Goal: Task Accomplishment & Management: Use online tool/utility

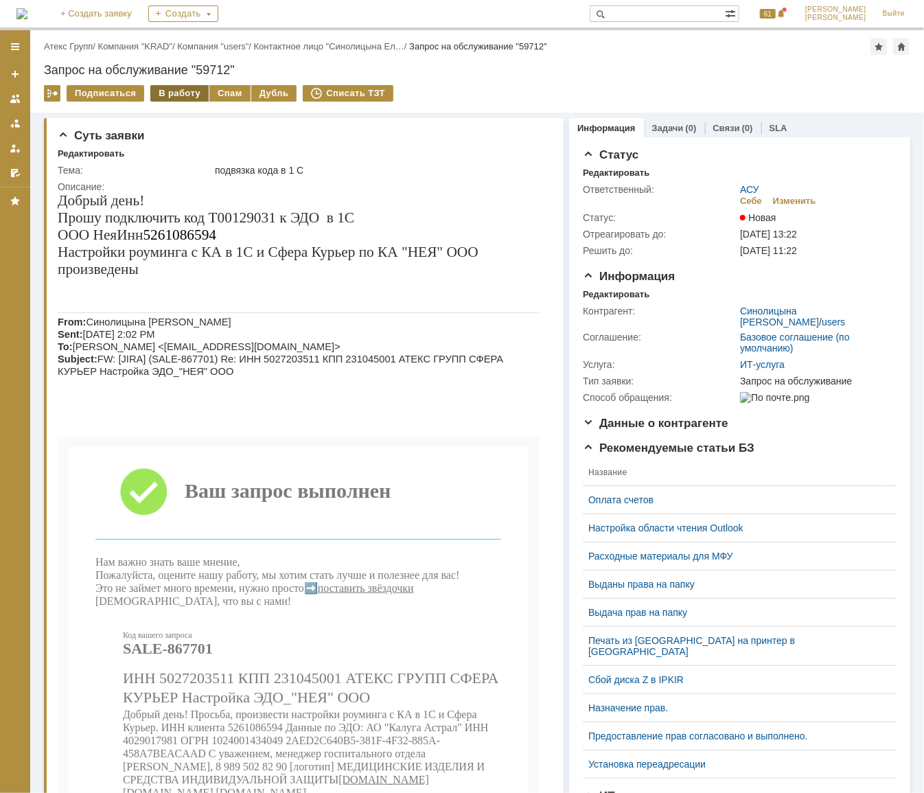
click at [173, 95] on div "В работу" at bounding box center [179, 93] width 58 height 16
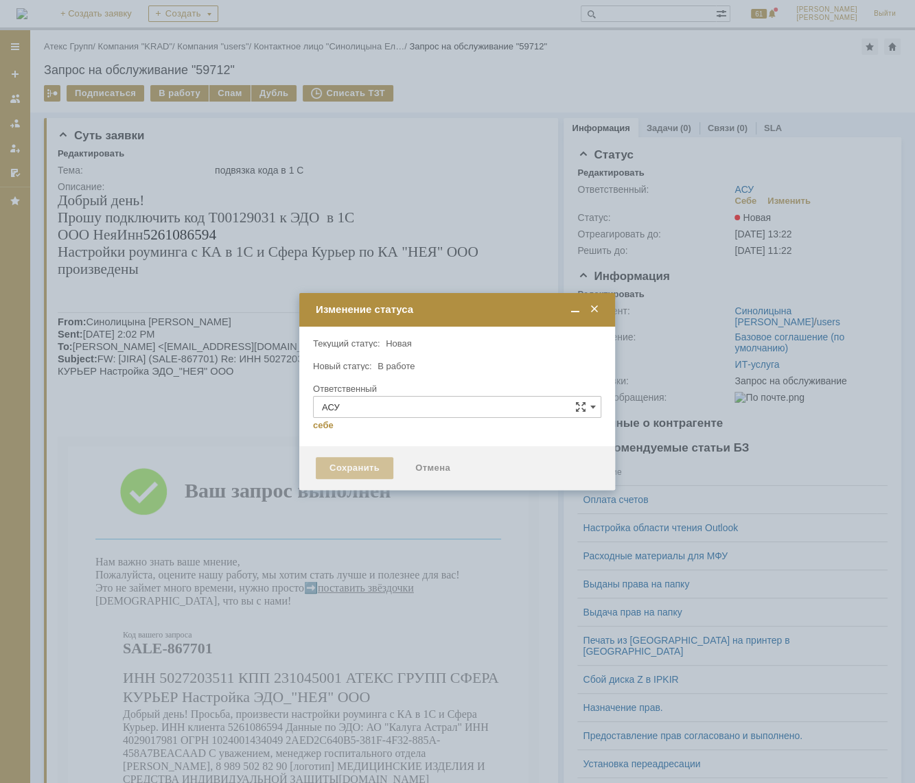
type input "[PERSON_NAME]"
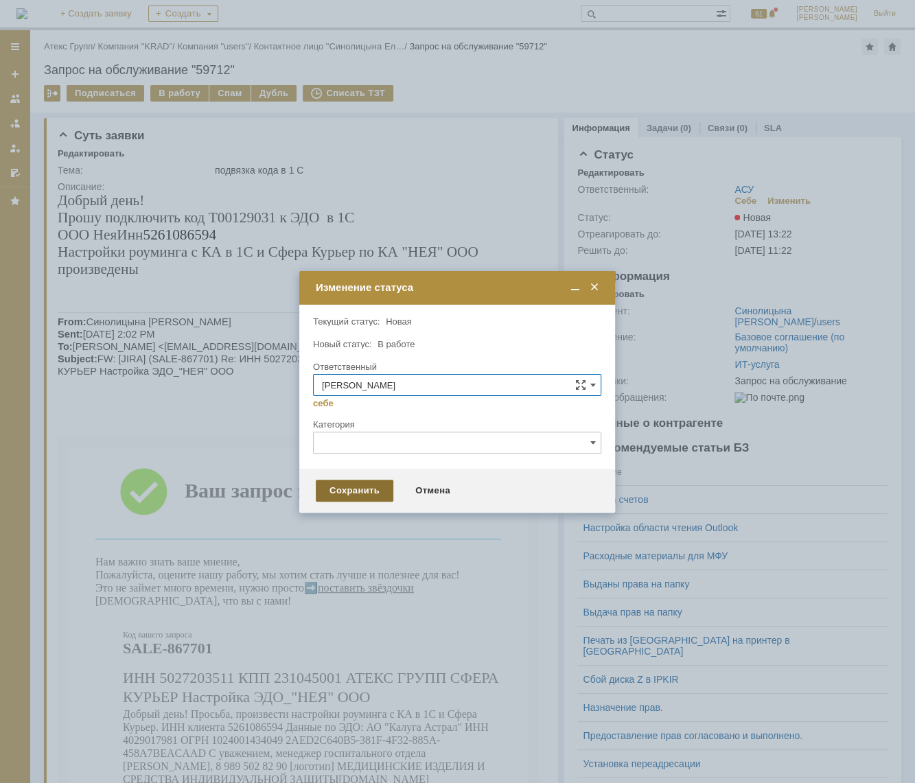
click at [350, 487] on div "Сохранить" at bounding box center [355, 491] width 78 height 22
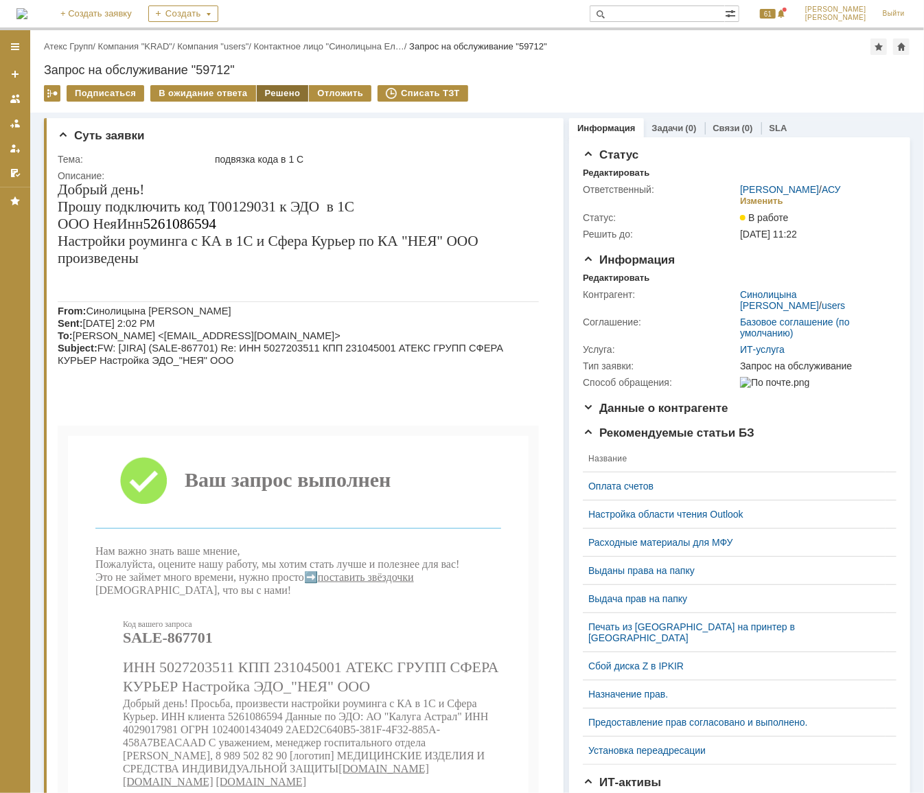
click at [282, 91] on div "Решено" at bounding box center [283, 93] width 52 height 16
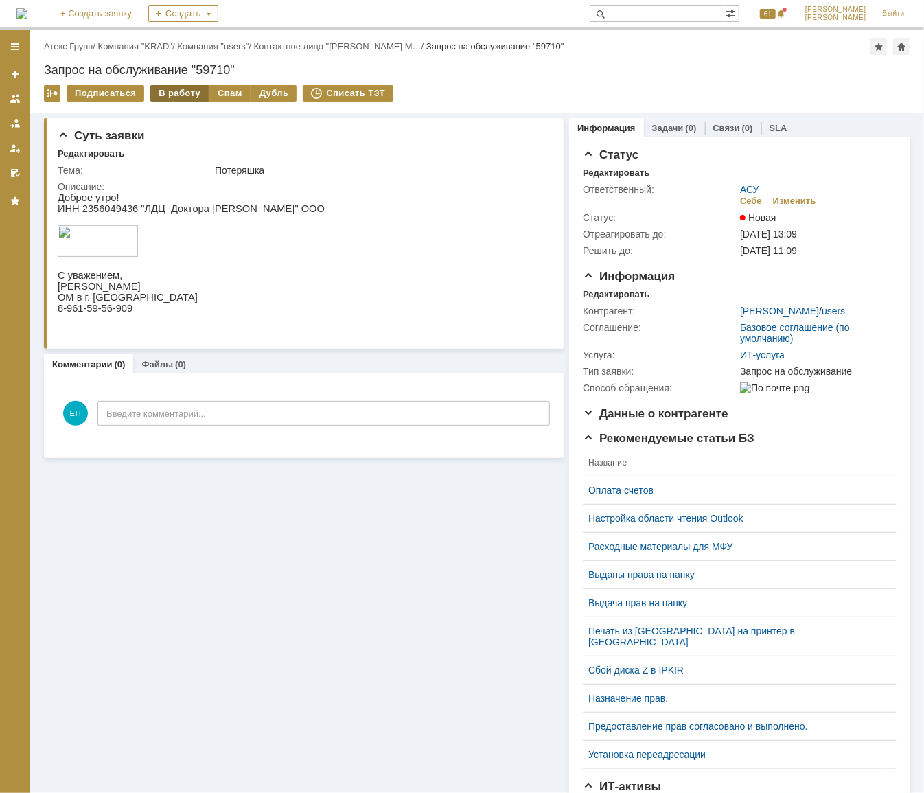
click at [174, 89] on div "В работу" at bounding box center [179, 93] width 58 height 16
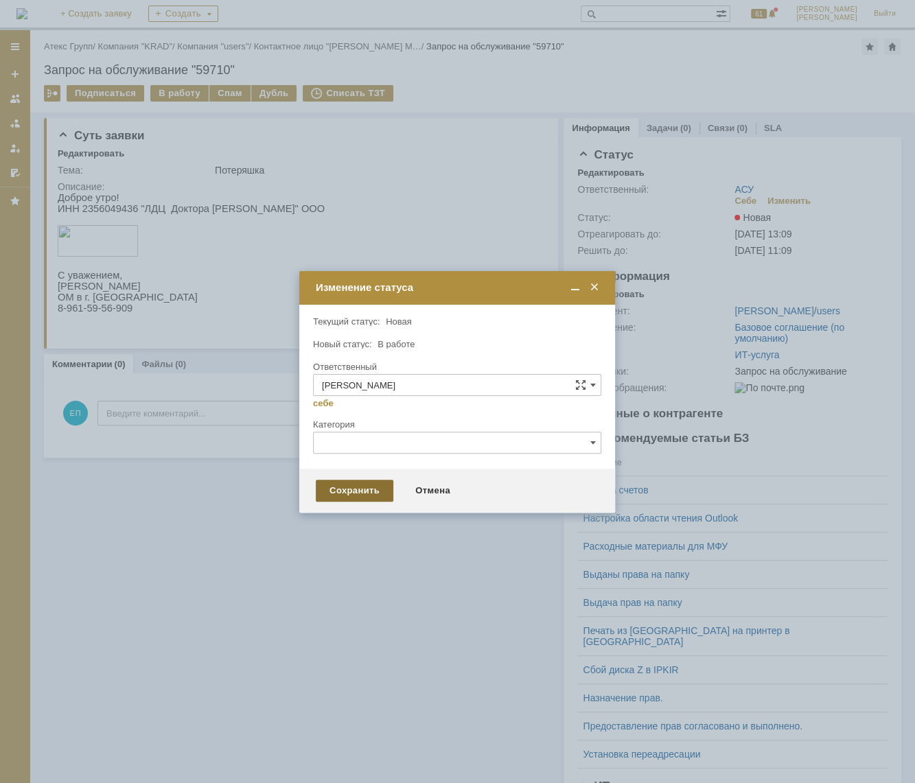
click at [349, 491] on div "Сохранить" at bounding box center [355, 491] width 78 height 22
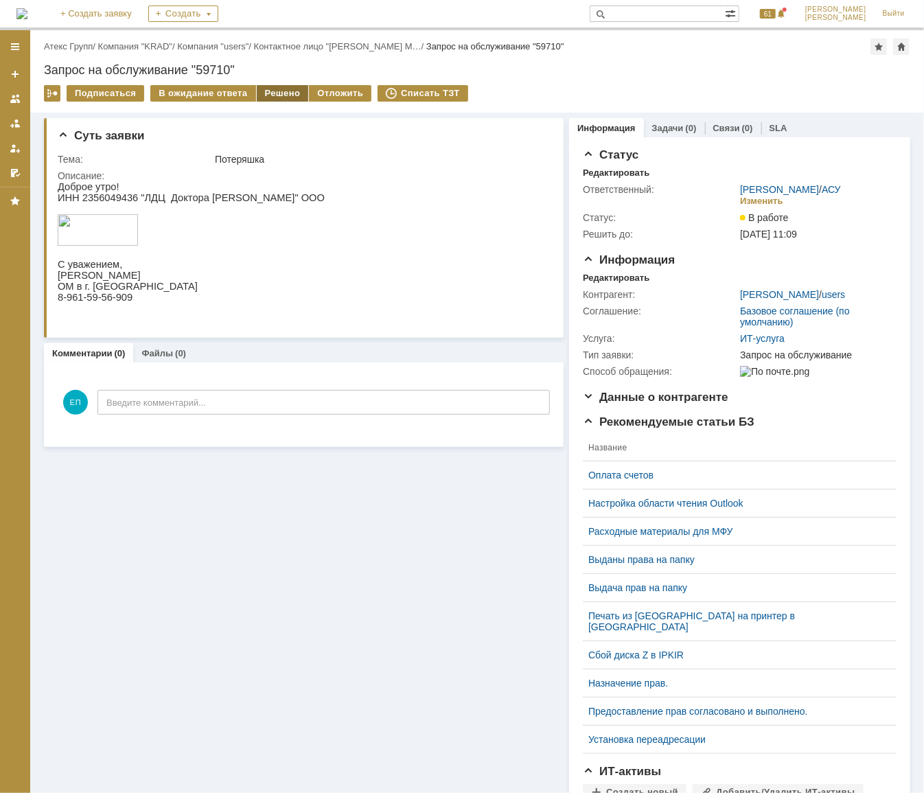
click at [286, 85] on div "Решено" at bounding box center [283, 93] width 52 height 16
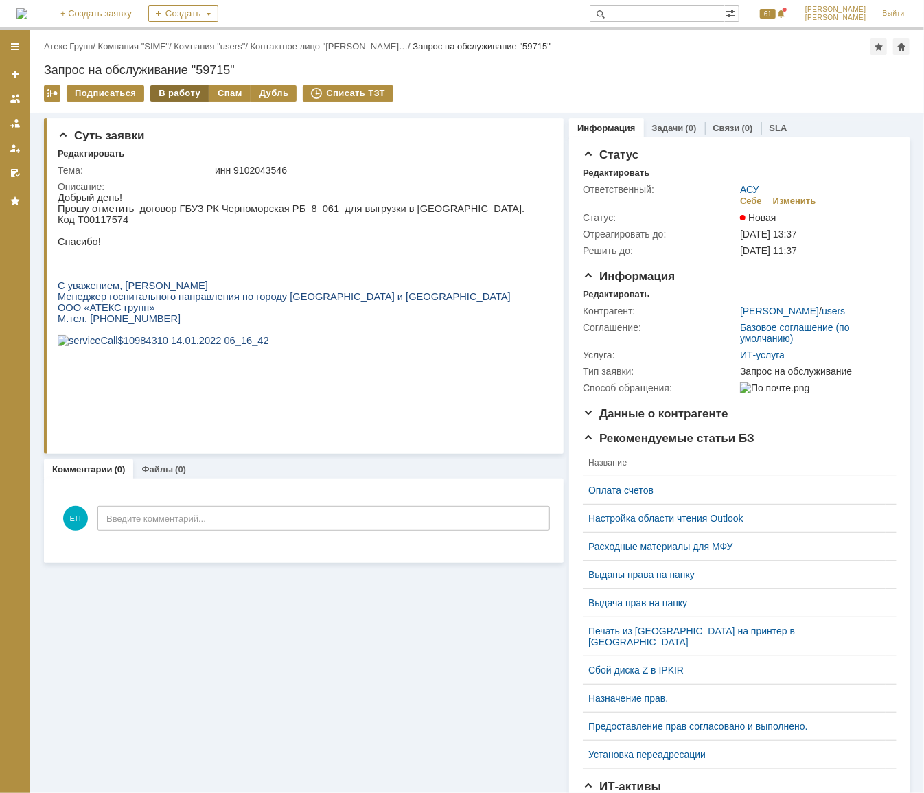
click at [185, 89] on div "В работу" at bounding box center [179, 93] width 58 height 16
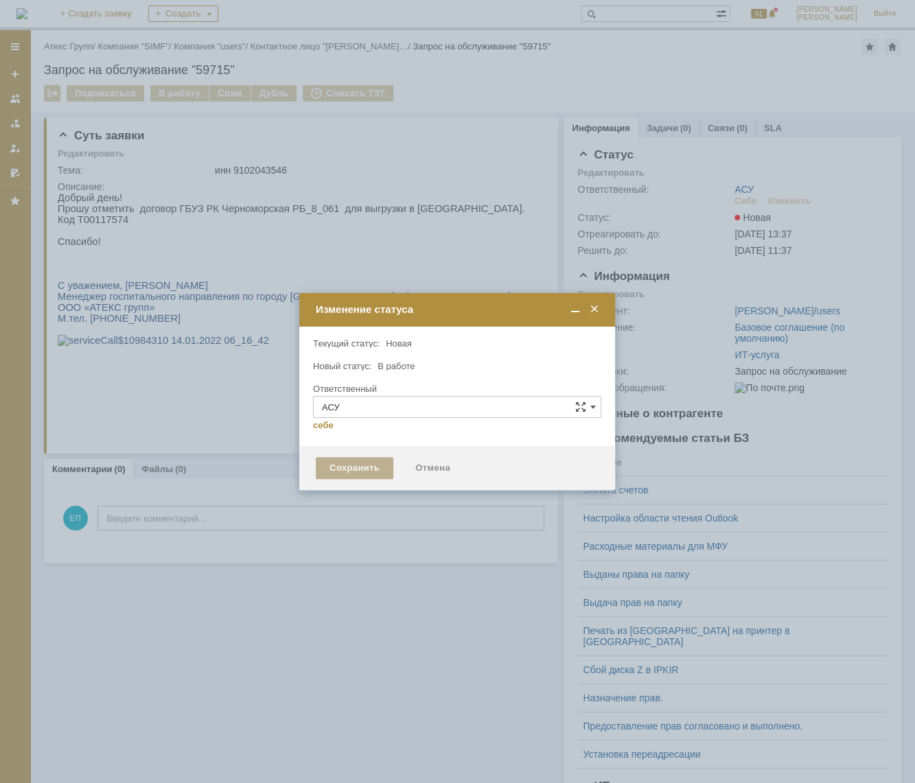
type input "[PERSON_NAME]"
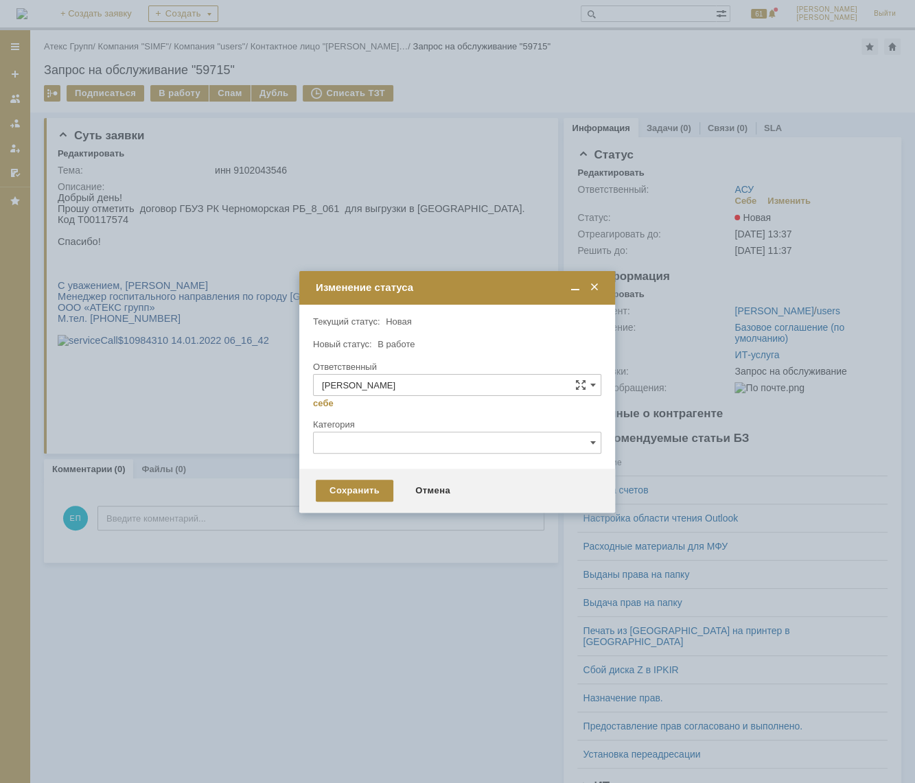
click at [359, 464] on div "Внимание! Текущий статус: Новая Новая Новый статус: В работе В работе Ответстве…" at bounding box center [457, 387] width 316 height 164
drag, startPoint x: 349, startPoint y: 472, endPoint x: 351, endPoint y: 485, distance: 13.2
click at [349, 478] on div "Сохранить Отмена" at bounding box center [457, 491] width 316 height 44
click at [353, 487] on div "Сохранить" at bounding box center [355, 491] width 78 height 22
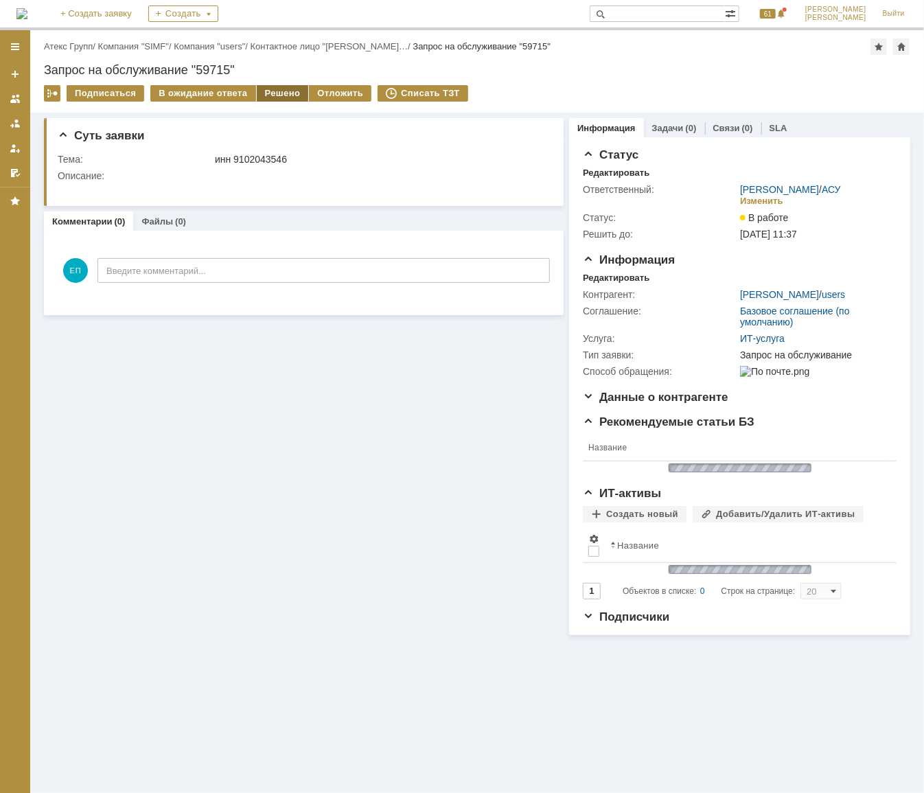
click at [277, 93] on div "Решено" at bounding box center [283, 93] width 52 height 16
